Goal: Find specific page/section: Find specific page/section

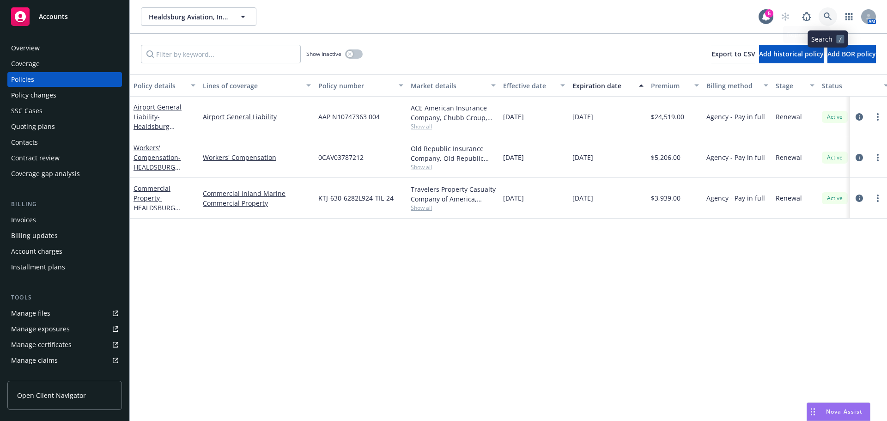
click at [825, 15] on icon at bounding box center [828, 16] width 8 height 8
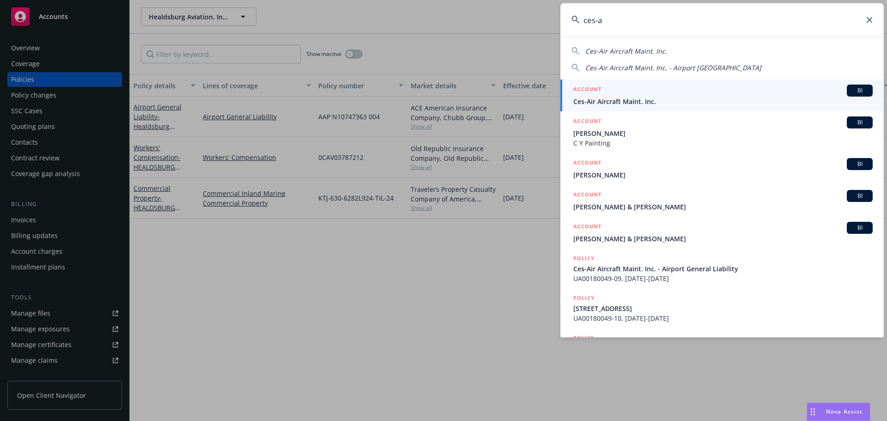
type input "ces-a"
click at [629, 92] on div "ACCOUNT BI" at bounding box center [723, 91] width 299 height 12
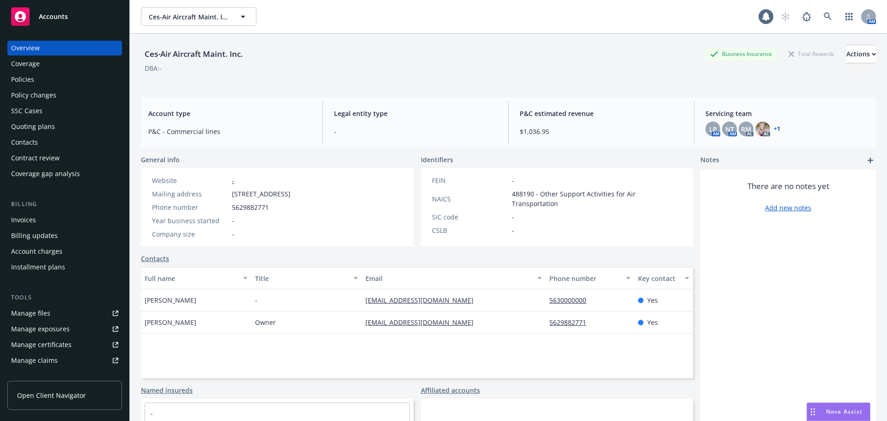
click at [1, 76] on div "Overview Coverage Policies Policy changes SSC Cases Quoting plans Contacts Cont…" at bounding box center [64, 225] width 129 height 391
click at [20, 76] on div "Policies" at bounding box center [22, 79] width 23 height 15
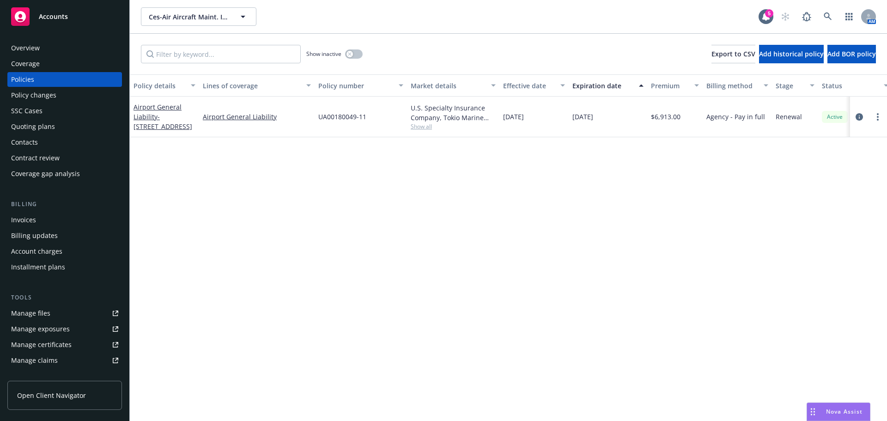
click at [41, 315] on div "Manage files" at bounding box center [30, 313] width 39 height 15
